Goal: Task Accomplishment & Management: Manage account settings

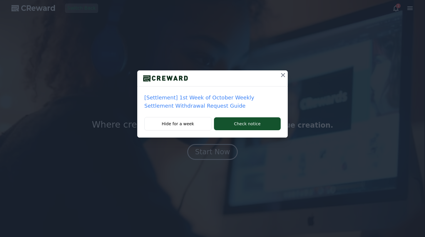
click at [282, 72] on icon at bounding box center [282, 75] width 7 height 7
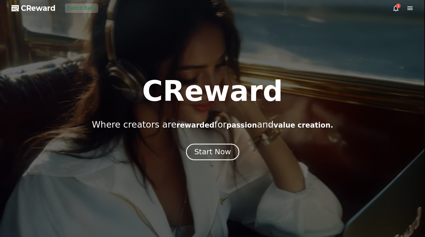
click at [228, 149] on div "Start Now" at bounding box center [212, 152] width 36 height 10
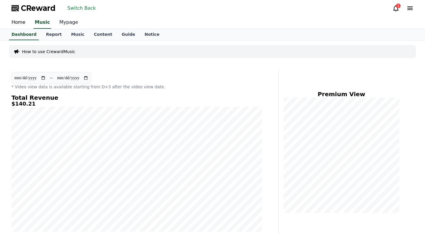
click at [64, 24] on link "Mypage" at bounding box center [69, 22] width 28 height 12
select select "**********"
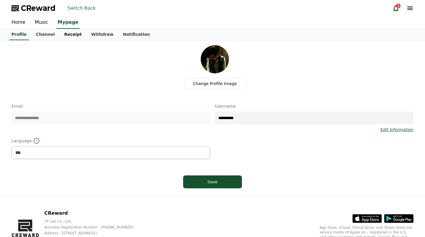
click at [68, 34] on link "Receipt" at bounding box center [72, 34] width 27 height 11
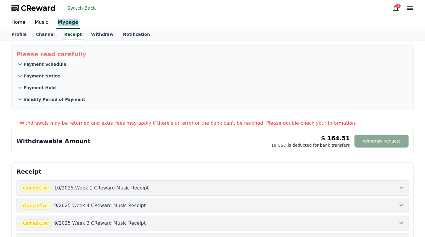
drag, startPoint x: 52, startPoint y: 21, endPoint x: 84, endPoint y: 24, distance: 32.1
click at [84, 24] on div "Home Music Mypage" at bounding box center [212, 22] width 411 height 12
copy div "Mypage"
click at [41, 36] on link "Channel" at bounding box center [45, 34] width 28 height 11
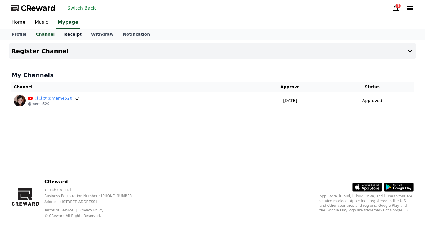
click at [63, 35] on link "Receipt" at bounding box center [72, 34] width 27 height 11
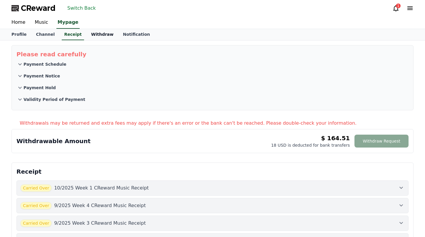
click at [93, 37] on link "Withdraw" at bounding box center [102, 34] width 32 height 11
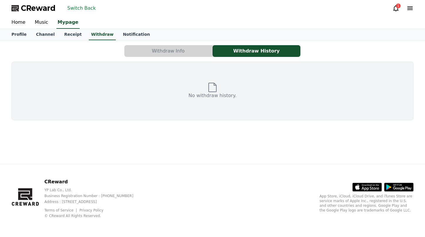
click at [161, 47] on button "Withdraw Info" at bounding box center [168, 51] width 88 height 12
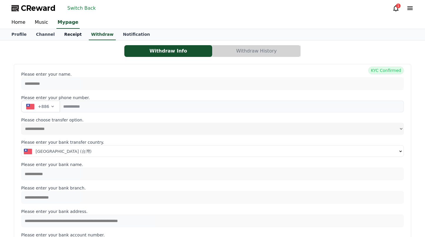
click at [60, 34] on link "Receipt" at bounding box center [72, 34] width 27 height 11
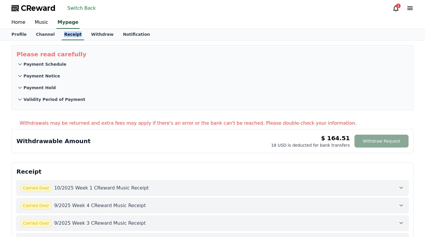
drag, startPoint x: 56, startPoint y: 35, endPoint x: 73, endPoint y: 36, distance: 17.4
click at [73, 36] on div "Profile Channel Receipt Withdraw Notification" at bounding box center [212, 34] width 411 height 11
copy link "Receipt"
click at [78, 9] on button "Switch Back" at bounding box center [81, 8] width 33 height 9
